Goal: Task Accomplishment & Management: Manage account settings

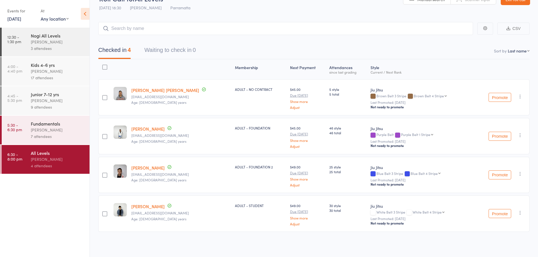
click at [50, 129] on div "Caio Tamura" at bounding box center [58, 130] width 54 height 6
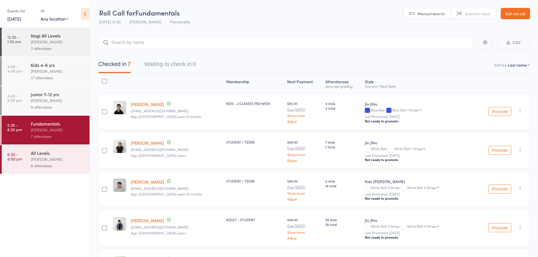
click at [162, 38] on input "search" at bounding box center [285, 42] width 375 height 13
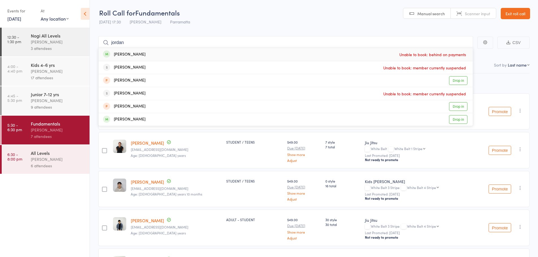
type input "jordan"
click at [155, 57] on div "Jordan Hancock Unable to book: behind on payments" at bounding box center [286, 54] width 374 height 13
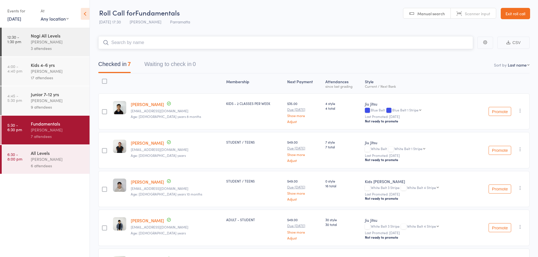
click at [133, 42] on input "search" at bounding box center [285, 42] width 375 height 13
click at [145, 42] on input "search" at bounding box center [285, 42] width 375 height 13
click at [162, 41] on input "search" at bounding box center [285, 42] width 375 height 13
type input "oscar"
click at [158, 54] on div "Oscar Oultram Drop in" at bounding box center [286, 54] width 374 height 13
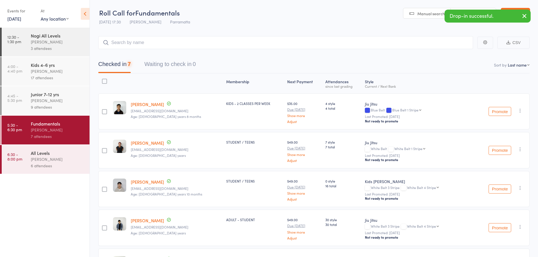
click at [56, 154] on div "All Levels" at bounding box center [58, 153] width 54 height 6
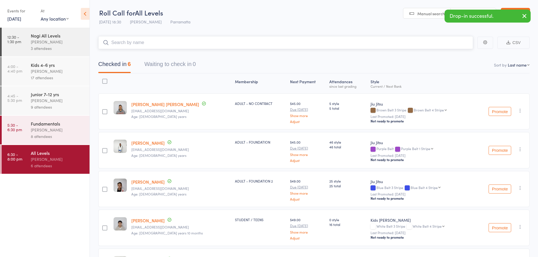
click at [145, 45] on input "search" at bounding box center [285, 42] width 375 height 13
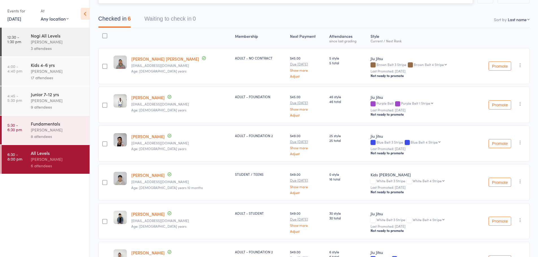
scroll to position [36, 0]
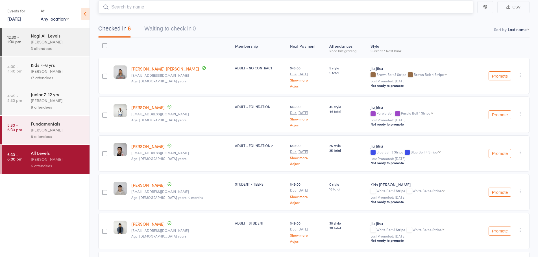
click at [158, 5] on input "search" at bounding box center [285, 7] width 375 height 13
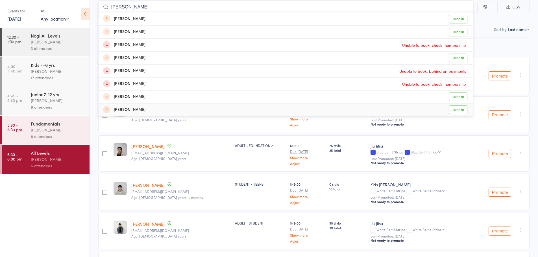
type input "adrian"
click at [94, 124] on main "adrian Adrian Hart Drop in Adrian Leaitua Drop in Adrian Buckland Unable to boo…" at bounding box center [314, 152] width 448 height 321
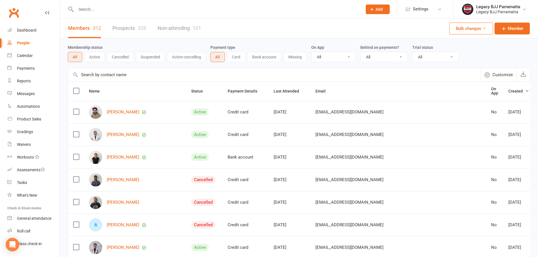
select select "100"
click at [83, 10] on input "text" at bounding box center [216, 9] width 284 height 8
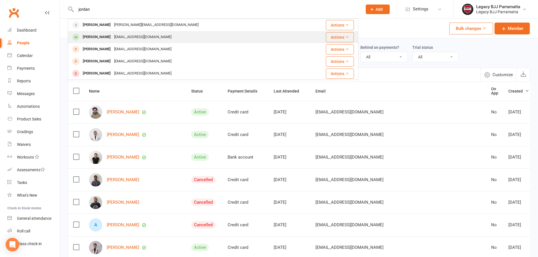
type input "jordan"
click at [96, 35] on div "[PERSON_NAME]" at bounding box center [96, 37] width 31 height 8
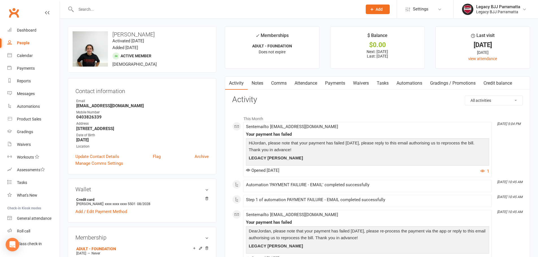
click at [323, 79] on link "Payments" at bounding box center [335, 83] width 28 height 13
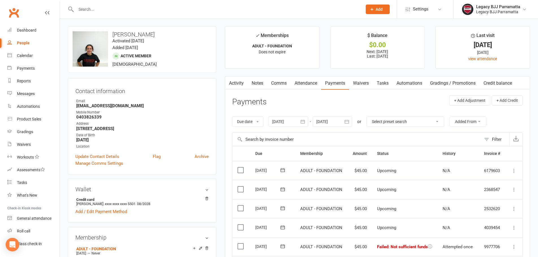
click at [27, 45] on div "People" at bounding box center [23, 43] width 13 height 5
select select "100"
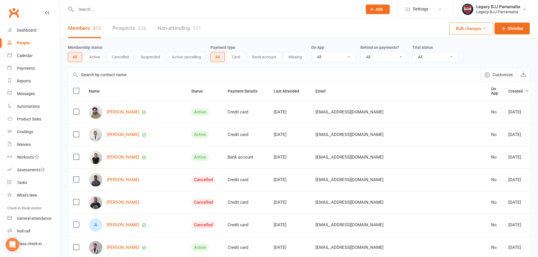
click at [7, 37] on link "People" at bounding box center [33, 43] width 52 height 13
